Goal: Task Accomplishment & Management: Complete application form

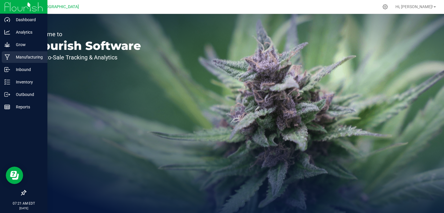
click at [21, 54] on p "Manufacturing" at bounding box center [27, 57] width 35 height 7
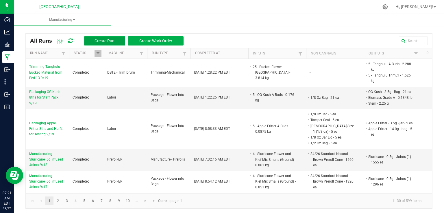
click at [110, 37] on button "Create Run" at bounding box center [104, 40] width 41 height 9
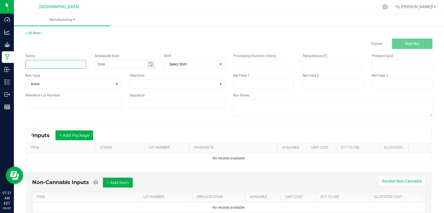
click at [68, 63] on input at bounding box center [55, 64] width 61 height 9
click at [81, 66] on input "Manufacturing Slurricane .5g Infused Joints" at bounding box center [55, 64] width 61 height 9
type input "Manufacturing Slurricane .5g Infused Joints 9/22"
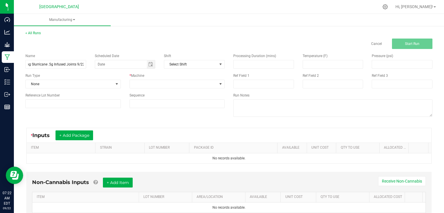
scroll to position [0, 0]
click at [101, 71] on div "Name Manufacturing Slurricane .5g Infused Joints 9/22 Scheduled Date Shift Sele…" at bounding box center [125, 80] width 208 height 63
click at [111, 88] on div "Name Manufacturing Slurricane .5g Infused Joints 9/22 Scheduled Date Shift Sele…" at bounding box center [125, 80] width 208 height 63
click at [115, 84] on span at bounding box center [117, 84] width 5 height 5
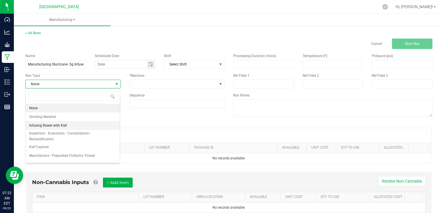
scroll to position [23, 0]
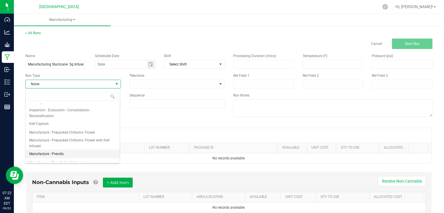
click at [56, 151] on span "Manufacture - Prerolls" at bounding box center [46, 154] width 34 height 6
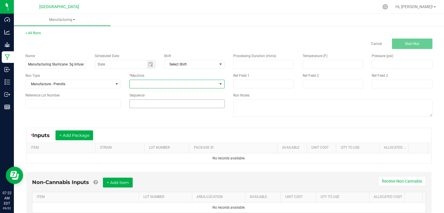
drag, startPoint x: 142, startPoint y: 86, endPoint x: 156, endPoint y: 108, distance: 25.3
click at [152, 102] on div "Name Manufacturing Slurricane .5g Infused Joints 9/22 Scheduled Date Shift Sele…" at bounding box center [125, 80] width 208 height 63
click at [153, 84] on span at bounding box center [174, 84] width 88 height 8
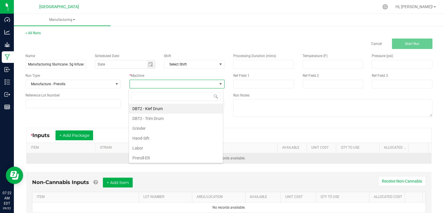
drag, startPoint x: 137, startPoint y: 156, endPoint x: 142, endPoint y: 154, distance: 5.1
click at [140, 155] on li "Preroll-ER" at bounding box center [176, 158] width 94 height 10
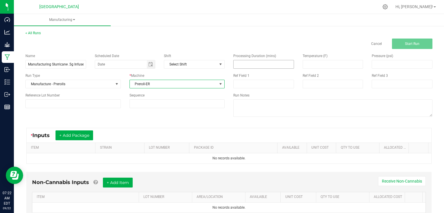
click at [257, 66] on input at bounding box center [264, 64] width 60 height 8
type input "420.00"
click at [101, 109] on div "Name Manufacturing Slurricane .5g Infused Joints 9/22 Scheduled Date Shift Sele…" at bounding box center [125, 80] width 208 height 63
click at [98, 121] on div "Name Manufacturing Slurricane .5g Infused Joints 9/22 Scheduled Date Shift Sele…" at bounding box center [229, 85] width 416 height 73
click at [250, 81] on input at bounding box center [263, 84] width 61 height 9
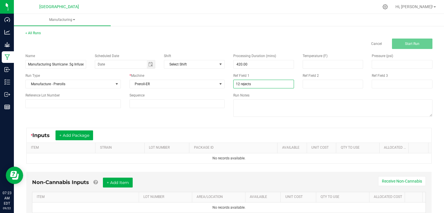
type input "12 rejects"
click at [189, 112] on div "Name Manufacturing Slurricane .5g Infused Joints 9/22 Scheduled Date Shift Sele…" at bounding box center [125, 80] width 208 height 63
drag, startPoint x: 85, startPoint y: 134, endPoint x: 90, endPoint y: 134, distance: 5.5
click at [84, 134] on button "+ Add Package" at bounding box center [75, 135] width 38 height 10
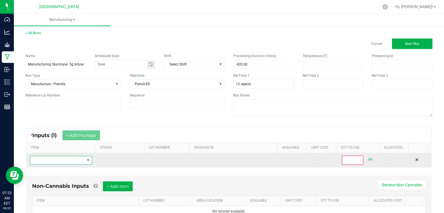
click at [75, 161] on span "NO DATA FOUND" at bounding box center [57, 160] width 54 height 8
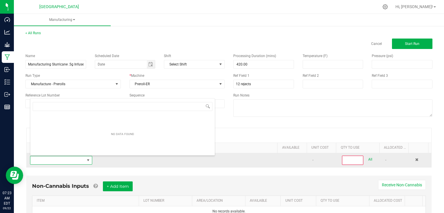
scroll to position [8, 60]
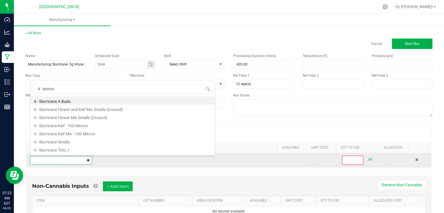
type input "4 - slurrican"
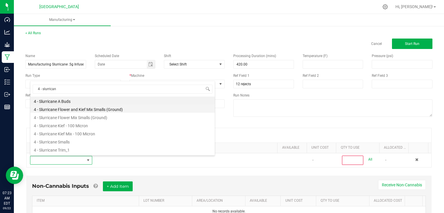
click at [100, 110] on li "4 - Slurricane Flower and Kief Mix Smalls (Ground)" at bounding box center [122, 108] width 185 height 8
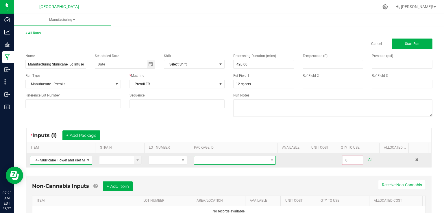
click at [221, 163] on span at bounding box center [231, 160] width 74 height 8
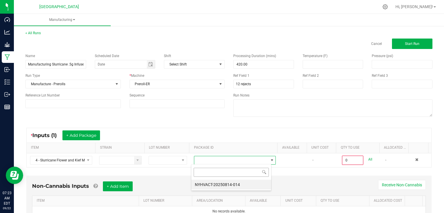
scroll to position [8, 80]
drag, startPoint x: 223, startPoint y: 182, endPoint x: 228, endPoint y: 182, distance: 4.6
click at [226, 182] on li "NYHVACT-20250814-014" at bounding box center [231, 184] width 80 height 10
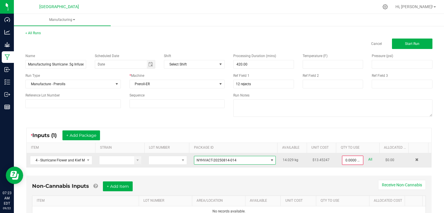
click at [364, 155] on div "All" at bounding box center [368, 159] width 9 height 8
click at [357, 158] on input "0" at bounding box center [353, 160] width 20 height 8
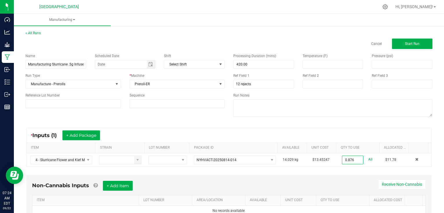
type input "0.8760 kg"
click at [338, 170] on div "* Inputs (1) + Add Package ITEM STRAIN LOT NUMBER PACKAGE ID AVAILABLE Unit Cos…" at bounding box center [229, 146] width 416 height 49
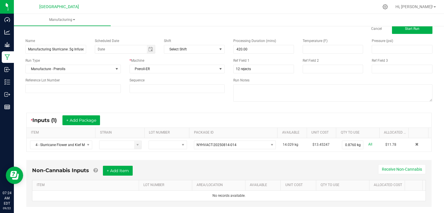
scroll to position [25, 0]
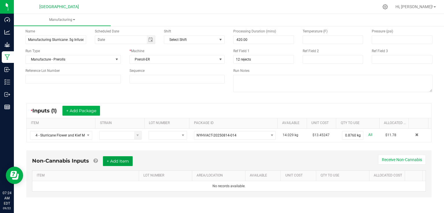
click at [129, 162] on button "+ Add Item" at bounding box center [118, 161] width 30 height 10
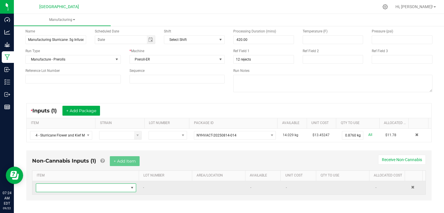
click at [115, 185] on span "NO DATA FOUND" at bounding box center [82, 187] width 93 height 8
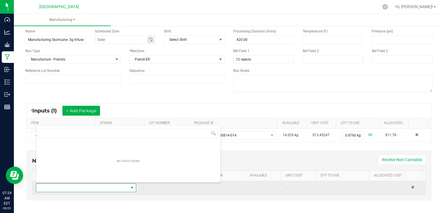
scroll to position [8, 97]
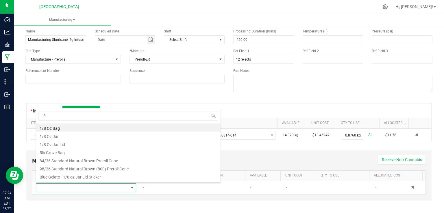
type input "84"
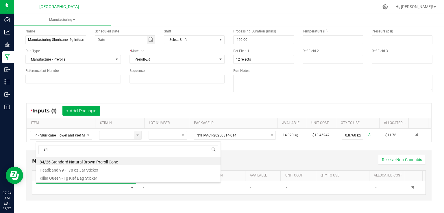
click at [72, 161] on li "84/26 Standard Natural Brown Preroll Cone" at bounding box center [128, 161] width 185 height 8
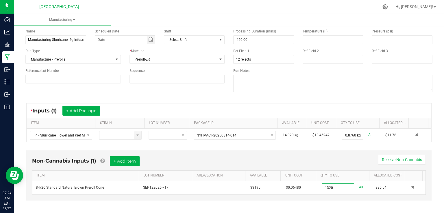
type input "1320 ea"
click at [344, 162] on div "Non-Cannabis Inputs (1) + Add Item Receive Non-Cannabis" at bounding box center [229, 163] width 394 height 14
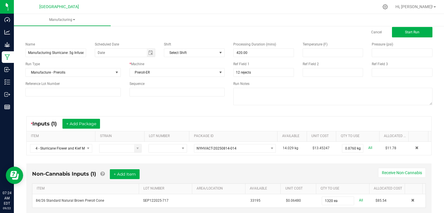
scroll to position [0, 0]
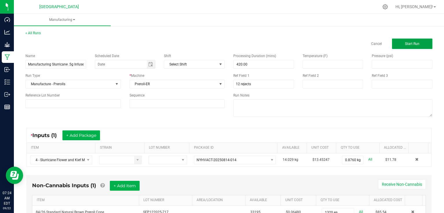
click at [415, 42] on span "Start Run" at bounding box center [412, 44] width 14 height 4
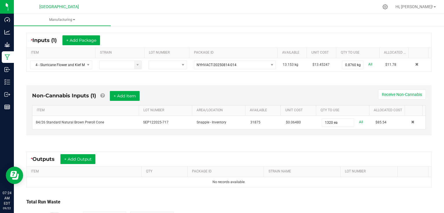
scroll to position [116, 0]
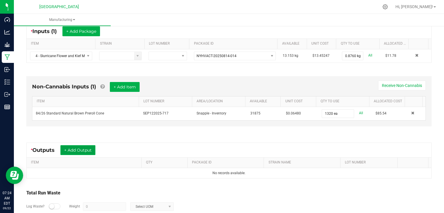
click at [75, 146] on button "+ Add Output" at bounding box center [77, 150] width 35 height 10
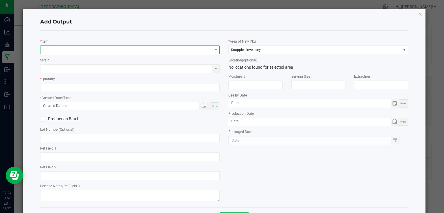
click at [91, 50] on span "NO DATA FOUND" at bounding box center [126, 50] width 172 height 8
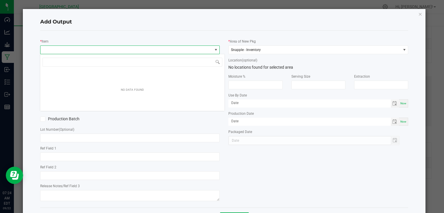
scroll to position [8, 178]
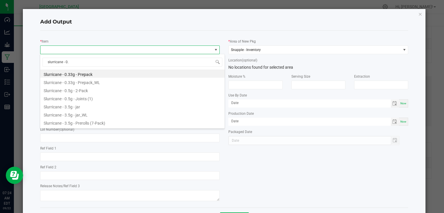
type input "slurricane - 0.5"
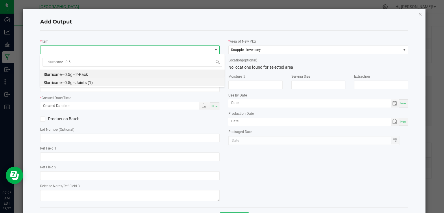
click at [91, 82] on li "Slurricane - 0.5g - Joints (1)" at bounding box center [132, 82] width 185 height 8
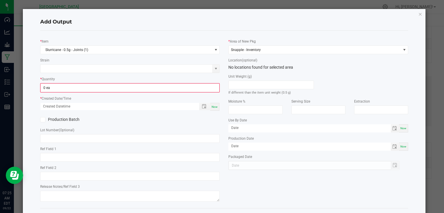
click at [91, 82] on div "* Quantity 0 ea" at bounding box center [130, 84] width 180 height 16
click at [91, 84] on input "0" at bounding box center [130, 88] width 179 height 8
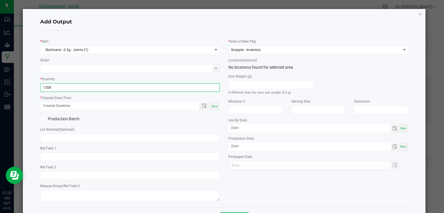
type input "1308 ea"
click at [213, 107] on span "Now" at bounding box center [215, 105] width 6 height 3
type input "[DATE] 7:25 AM"
type input "[DATE]"
click at [213, 121] on div "Production Batch" at bounding box center [130, 119] width 189 height 9
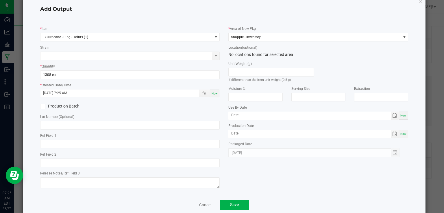
scroll to position [23, 0]
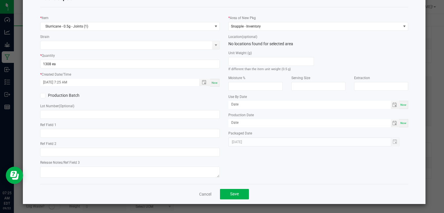
click at [229, 186] on div "Cancel Save" at bounding box center [224, 194] width 368 height 20
click at [230, 191] on span "Save" at bounding box center [234, 193] width 9 height 5
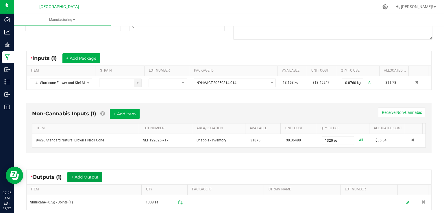
scroll to position [0, 0]
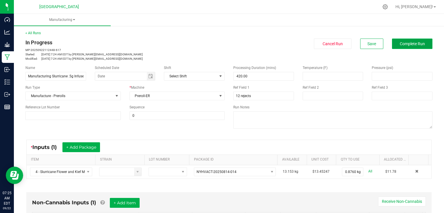
click at [413, 39] on button "Complete Run" at bounding box center [412, 43] width 40 height 10
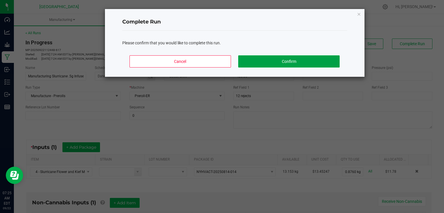
drag, startPoint x: 332, startPoint y: 59, endPoint x: 328, endPoint y: 60, distance: 4.3
click at [331, 59] on button "Confirm" at bounding box center [288, 61] width 101 height 12
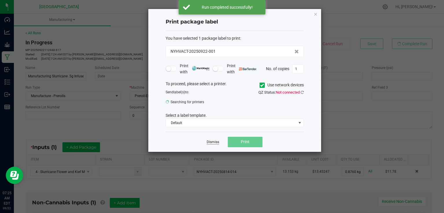
click at [207, 141] on link "Dismiss" at bounding box center [213, 141] width 12 height 5
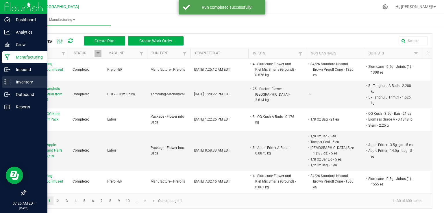
click at [2, 78] on div "Inventory" at bounding box center [25, 82] width 46 height 12
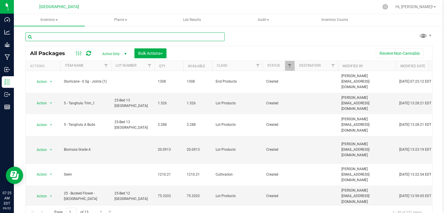
click at [99, 39] on input "text" at bounding box center [124, 36] width 199 height 9
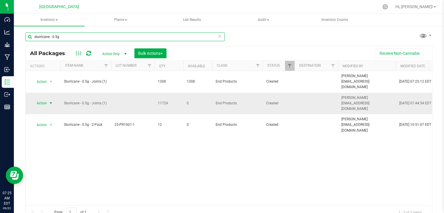
type input "slurricane - 0.5g"
click at [52, 101] on span "select" at bounding box center [51, 103] width 5 height 5
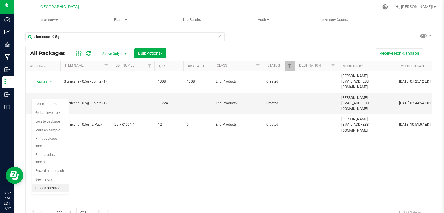
click at [49, 184] on li "Unlock package" at bounding box center [50, 188] width 37 height 9
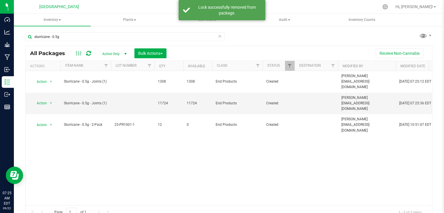
click at [156, 47] on div "All Packages Active Only Active Only Lab Samples Locked All Bulk Actions Add to…" at bounding box center [229, 53] width 407 height 14
click at [161, 54] on span "Bulk Actions" at bounding box center [150, 53] width 25 height 5
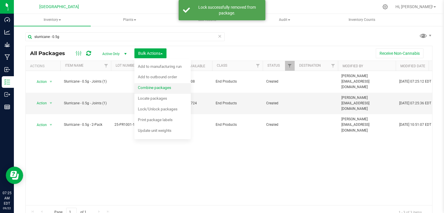
click at [155, 89] on span "Combine packages" at bounding box center [154, 87] width 33 height 5
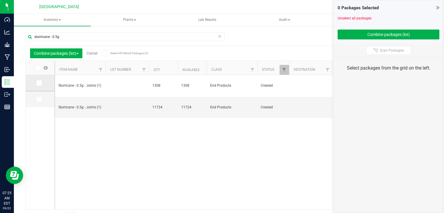
click at [38, 83] on icon at bounding box center [39, 83] width 4 height 0
click at [0, 0] on input "checkbox" at bounding box center [0, 0] width 0 height 0
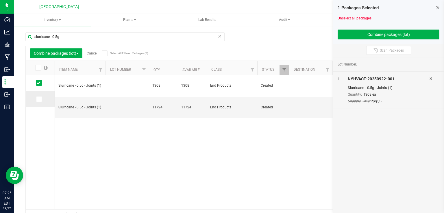
click at [39, 99] on icon at bounding box center [39, 99] width 4 height 0
click at [0, 0] on input "checkbox" at bounding box center [0, 0] width 0 height 0
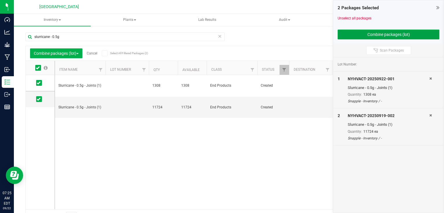
click at [352, 34] on button "Combine packages (lot)" at bounding box center [389, 35] width 102 height 10
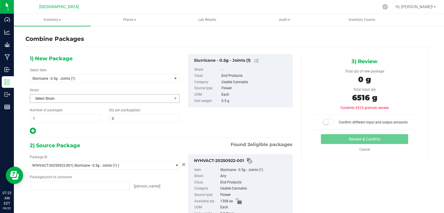
type input "1308 ea"
type input "11724 ea"
click at [148, 118] on span at bounding box center [144, 118] width 71 height 9
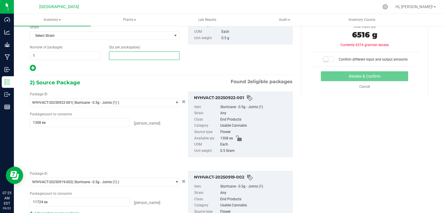
scroll to position [69, 0]
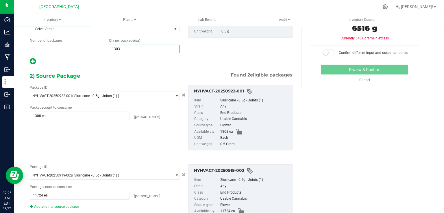
type input "13032"
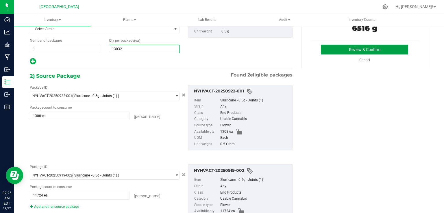
type input "13,032"
click at [396, 49] on button "Review & Confirm" at bounding box center [364, 50] width 87 height 10
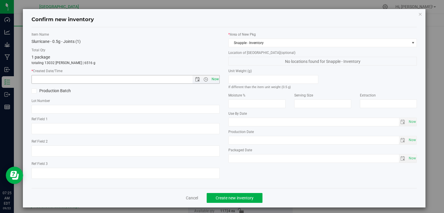
click at [216, 80] on span "Now" at bounding box center [215, 79] width 10 height 8
type input "[DATE] 7:25 AM"
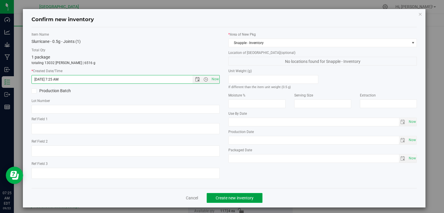
click at [246, 196] on span "Create new inventory" at bounding box center [235, 197] width 38 height 5
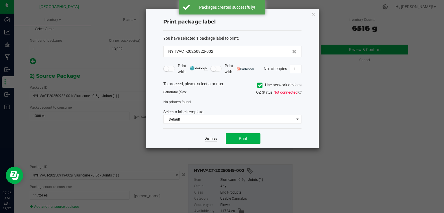
click at [211, 138] on link "Dismiss" at bounding box center [211, 138] width 12 height 5
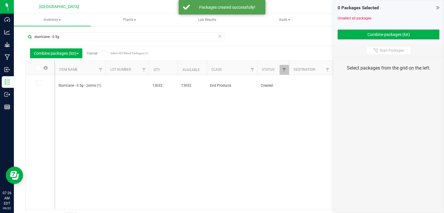
click at [93, 54] on link "Cancel" at bounding box center [92, 53] width 11 height 4
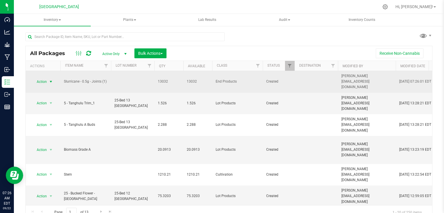
click at [48, 79] on span "select" at bounding box center [50, 82] width 7 height 8
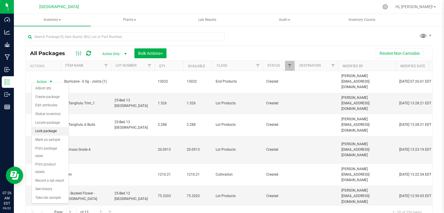
click at [51, 131] on li "Lock package" at bounding box center [50, 131] width 37 height 9
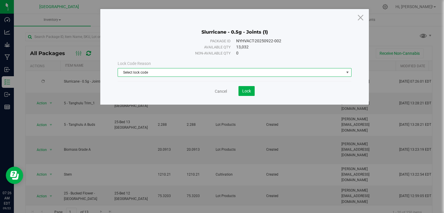
click at [163, 76] on span "Select lock code" at bounding box center [235, 72] width 234 height 9
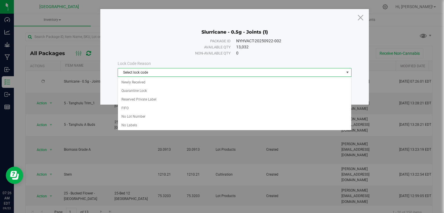
click at [169, 74] on span "Select lock code" at bounding box center [231, 72] width 226 height 8
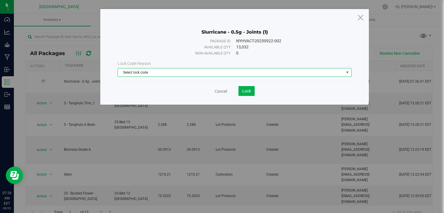
click at [169, 74] on span "Select lock code" at bounding box center [231, 72] width 226 height 8
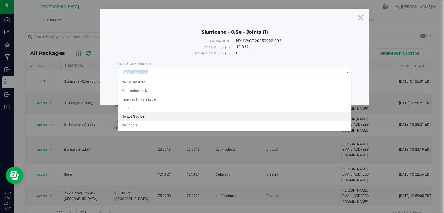
click at [140, 115] on li "No Lot Number" at bounding box center [234, 116] width 233 height 9
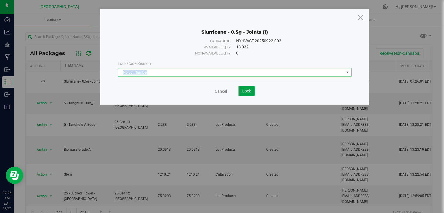
click at [248, 87] on button "Lock" at bounding box center [247, 91] width 16 height 10
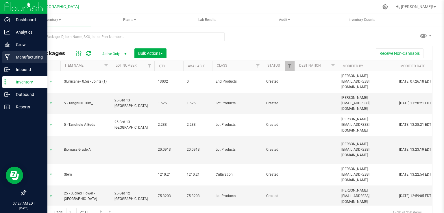
click at [10, 54] on icon at bounding box center [7, 57] width 5 height 6
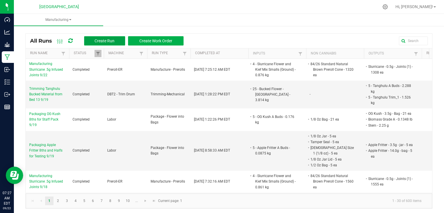
click at [92, 37] on button "Create Run" at bounding box center [104, 40] width 41 height 9
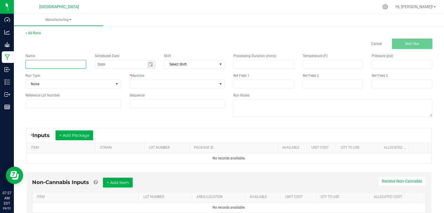
click at [63, 65] on input at bounding box center [55, 64] width 61 height 9
click at [84, 66] on input "Packaging and Labeling OG Kush 5-pack 7/23" at bounding box center [55, 64] width 61 height 9
click at [83, 65] on input "Packaging and Labeling OG Kush 5-pack 7/23" at bounding box center [55, 64] width 61 height 9
click at [75, 63] on input "Packaging and Labeling OG Kush 5-pack 7/23" at bounding box center [55, 64] width 61 height 9
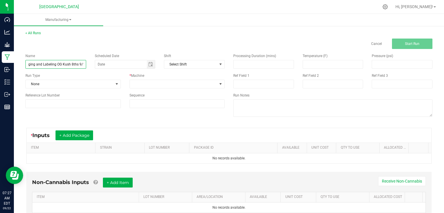
scroll to position [0, 12]
type input "Packaging and Labeling OG Kush 8ths 9/19"
click at [115, 85] on span at bounding box center [117, 84] width 5 height 5
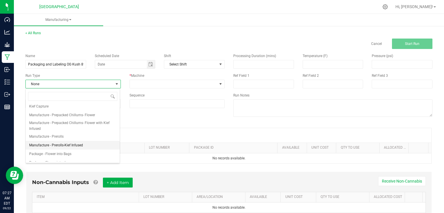
scroll to position [46, 0]
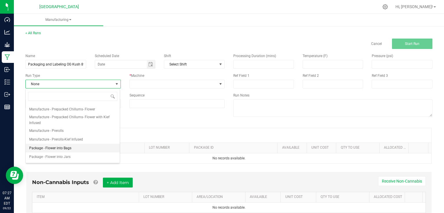
click at [68, 148] on span "Package - Flower into Bags" at bounding box center [50, 148] width 42 height 6
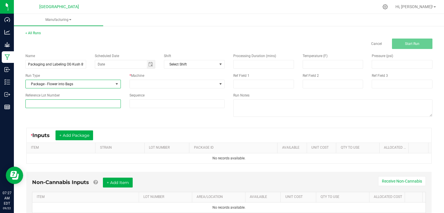
click at [86, 105] on input at bounding box center [72, 103] width 95 height 9
type input "25-F0016-1"
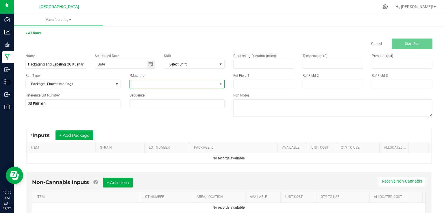
click at [195, 80] on span at bounding box center [174, 84] width 88 height 8
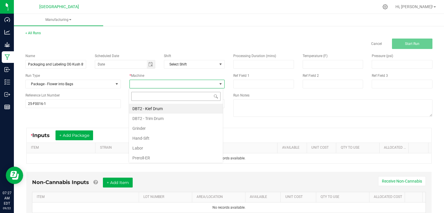
scroll to position [8, 94]
click at [159, 147] on li "Labor" at bounding box center [176, 148] width 94 height 10
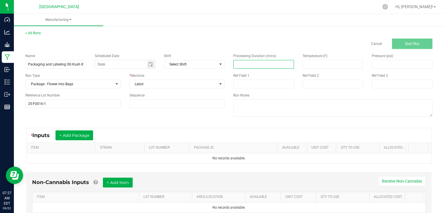
click at [251, 62] on input at bounding box center [264, 64] width 60 height 8
type input "130.00"
click at [141, 124] on div "* Inputs + Add Package ITEM STRAIN LOT NUMBER PACKAGE ID AVAILABLE Unit Cost QT…" at bounding box center [229, 145] width 416 height 46
click at [91, 134] on button "+ Add Package" at bounding box center [75, 135] width 38 height 10
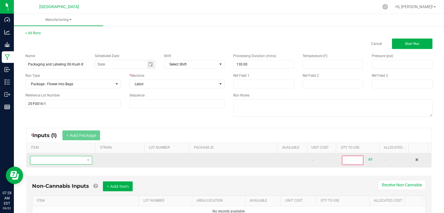
click at [75, 160] on span "NO DATA FOUND" at bounding box center [57, 160] width 54 height 8
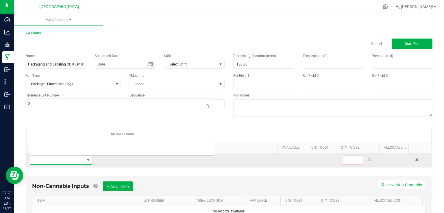
scroll to position [8, 60]
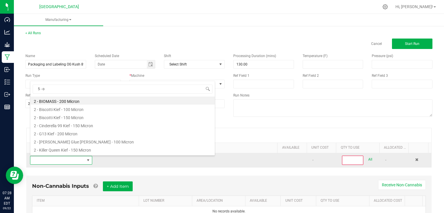
type input "5 - og"
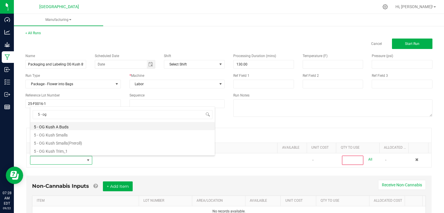
click at [67, 125] on li "5 - OG Kush A Buds" at bounding box center [122, 126] width 185 height 8
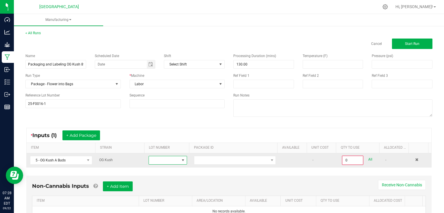
click at [163, 160] on span at bounding box center [164, 160] width 31 height 8
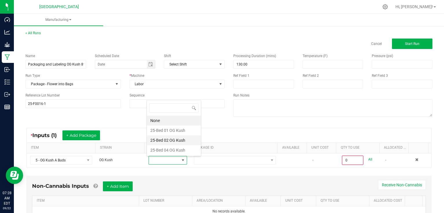
click at [167, 138] on Kush "25-Bed 02 OG Kush" at bounding box center [174, 140] width 54 height 10
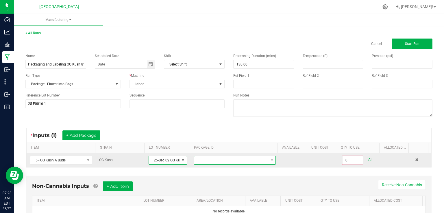
click at [218, 159] on span at bounding box center [231, 160] width 74 height 8
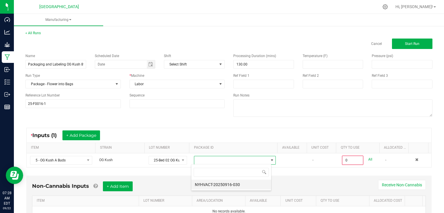
scroll to position [8, 80]
click at [221, 186] on li "NYHVACT-20250916-030" at bounding box center [231, 184] width 80 height 10
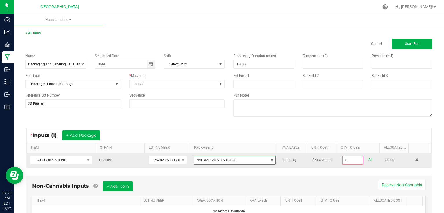
click at [352, 161] on input "0" at bounding box center [353, 160] width 20 height 8
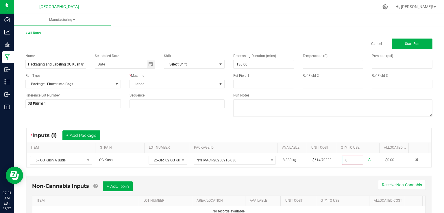
type input "0.0000 kg"
